Goal: Navigation & Orientation: Find specific page/section

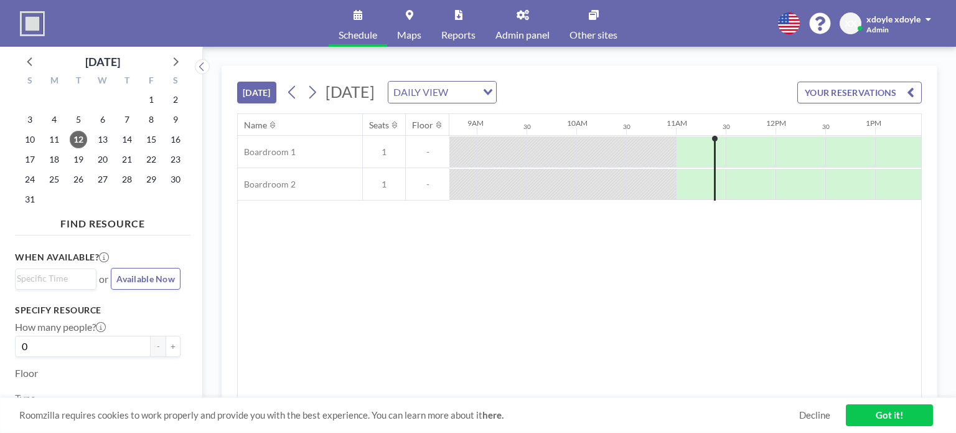
scroll to position [0, 1046]
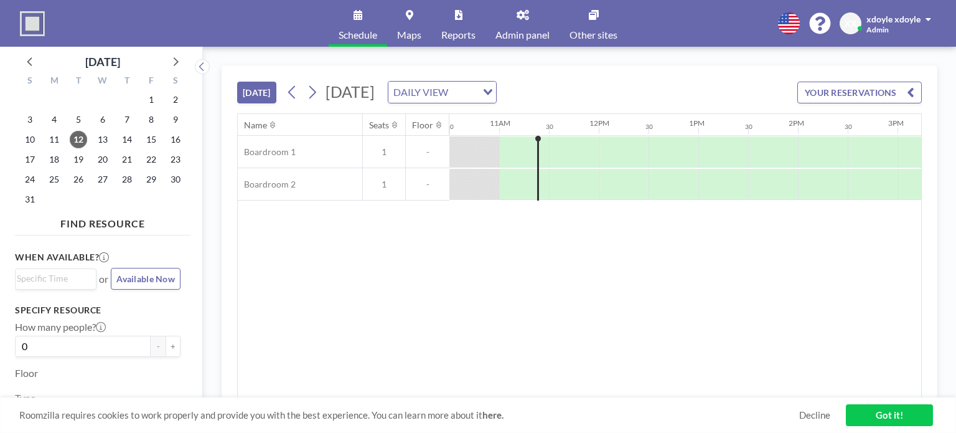
click at [516, 34] on span "Admin panel" at bounding box center [523, 35] width 54 height 10
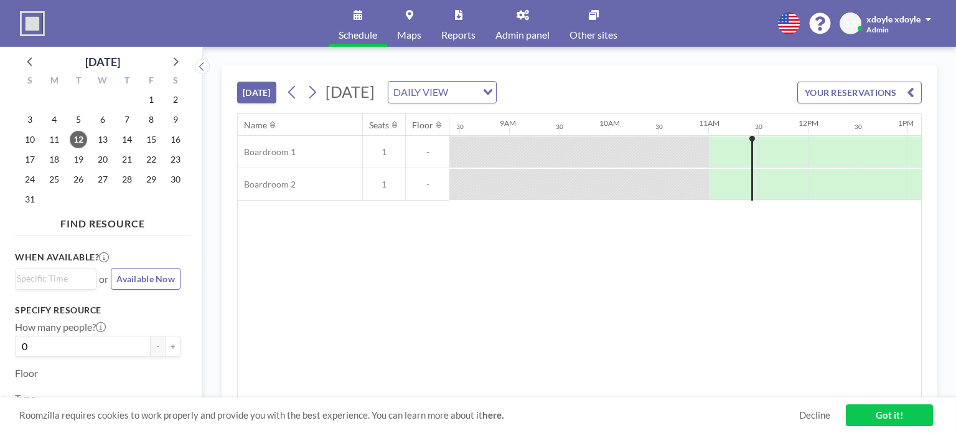
scroll to position [0, 1046]
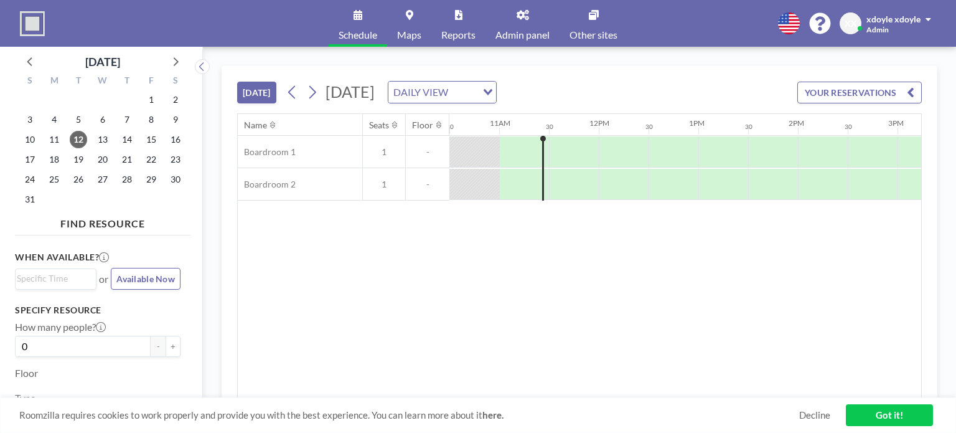
click at [477, 93] on div "DAILY VIEW" at bounding box center [433, 91] width 88 height 19
click at [553, 128] on li "WEEKLY VIEW" at bounding box center [568, 132] width 106 height 18
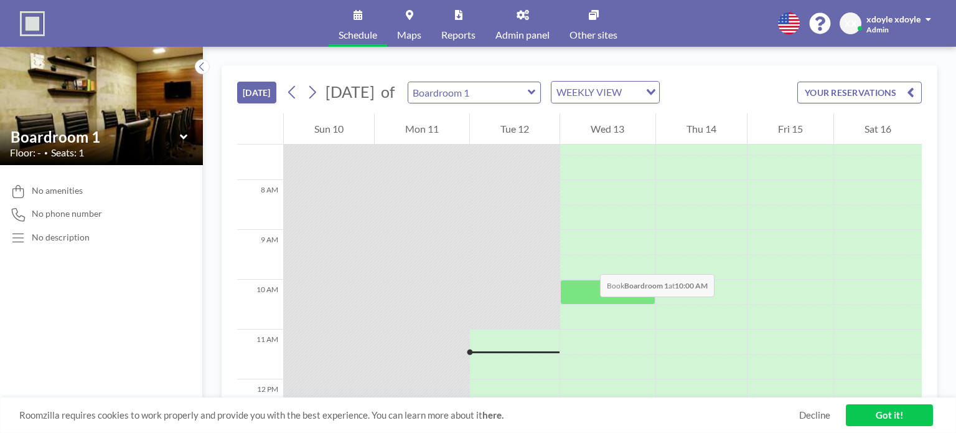
scroll to position [523, 0]
